Goal: Task Accomplishment & Management: Manage account settings

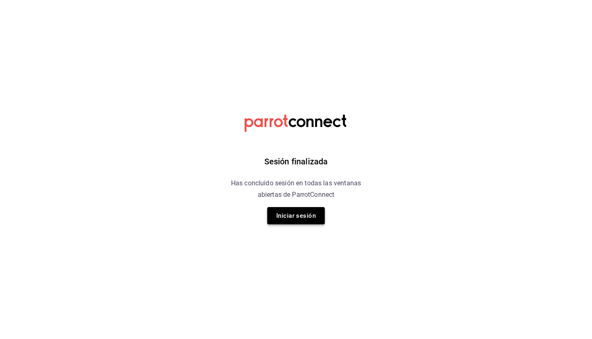
click at [298, 220] on button "Iniciar sesión" at bounding box center [296, 215] width 58 height 17
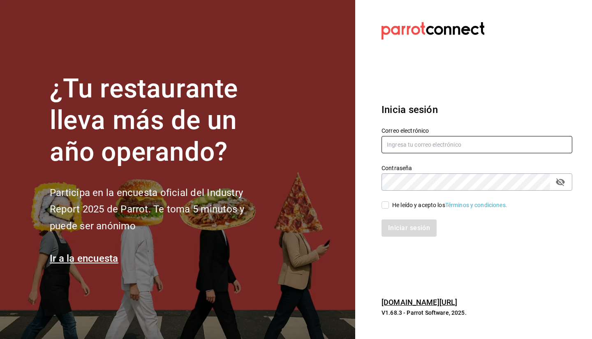
type input "facturacion@makupoke.com"
click at [398, 206] on div "He leído y acepto los Términos y condiciones." at bounding box center [449, 205] width 115 height 9
click at [389, 206] on input "He leído y acepto los Términos y condiciones." at bounding box center [385, 204] width 7 height 7
checkbox input "true"
click at [408, 231] on button "Iniciar sesión" at bounding box center [410, 228] width 56 height 17
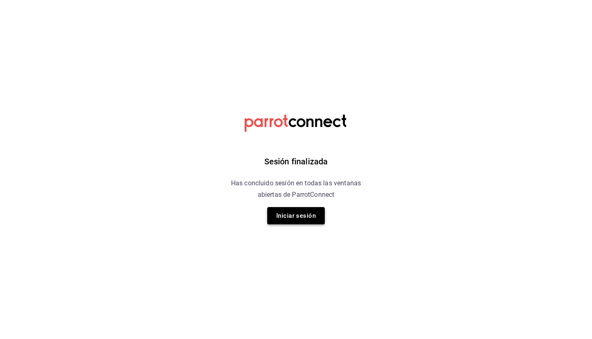
click at [291, 213] on button "Iniciar sesión" at bounding box center [296, 215] width 58 height 17
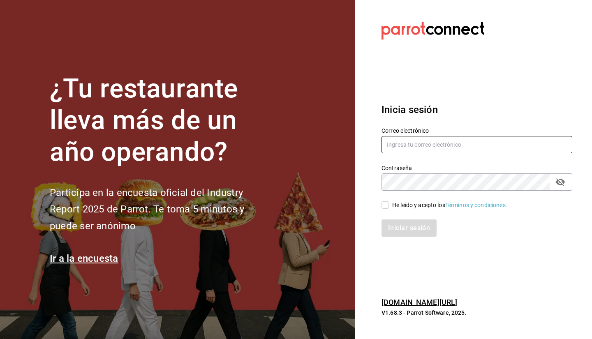
type input "facturacion@makupoke.com"
click at [391, 201] on span "He leído y acepto los Términos y condiciones." at bounding box center [448, 205] width 118 height 9
click at [389, 201] on input "He leído y acepto los Términos y condiciones." at bounding box center [385, 204] width 7 height 7
checkbox input "true"
click at [395, 218] on div "Iniciar sesión" at bounding box center [472, 223] width 201 height 27
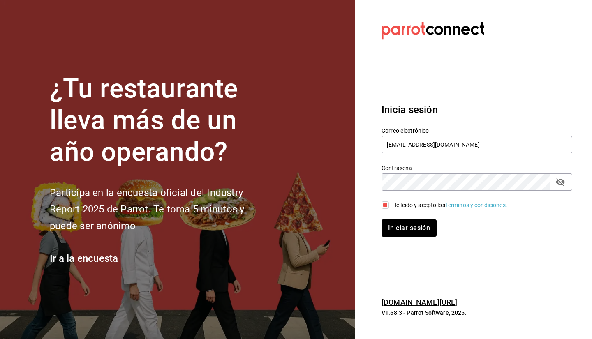
click at [401, 237] on div "Inicia sesión Correo electrónico facturacion@makupoke.com Contraseña Contraseña…" at bounding box center [477, 170] width 191 height 154
click at [399, 231] on button "Iniciar sesión" at bounding box center [410, 228] width 56 height 17
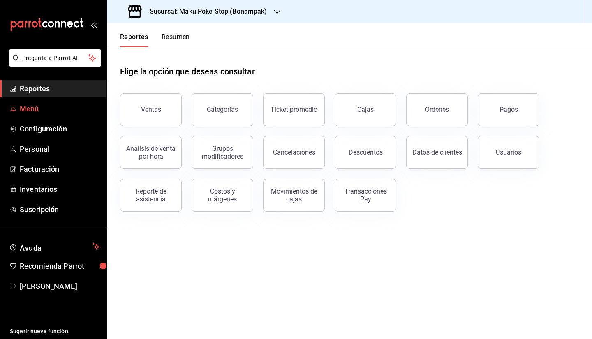
click at [42, 115] on link "Menú" at bounding box center [53, 109] width 106 height 18
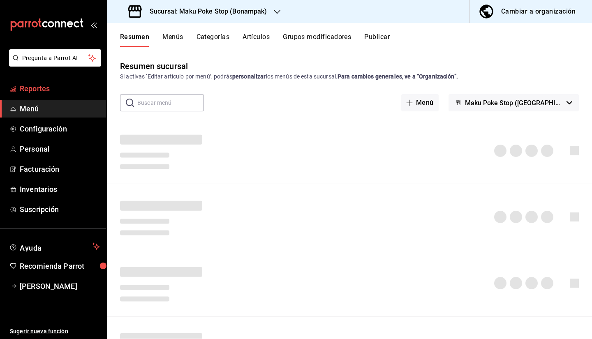
click at [46, 89] on span "Reportes" at bounding box center [60, 88] width 80 height 11
